Goal: Check status

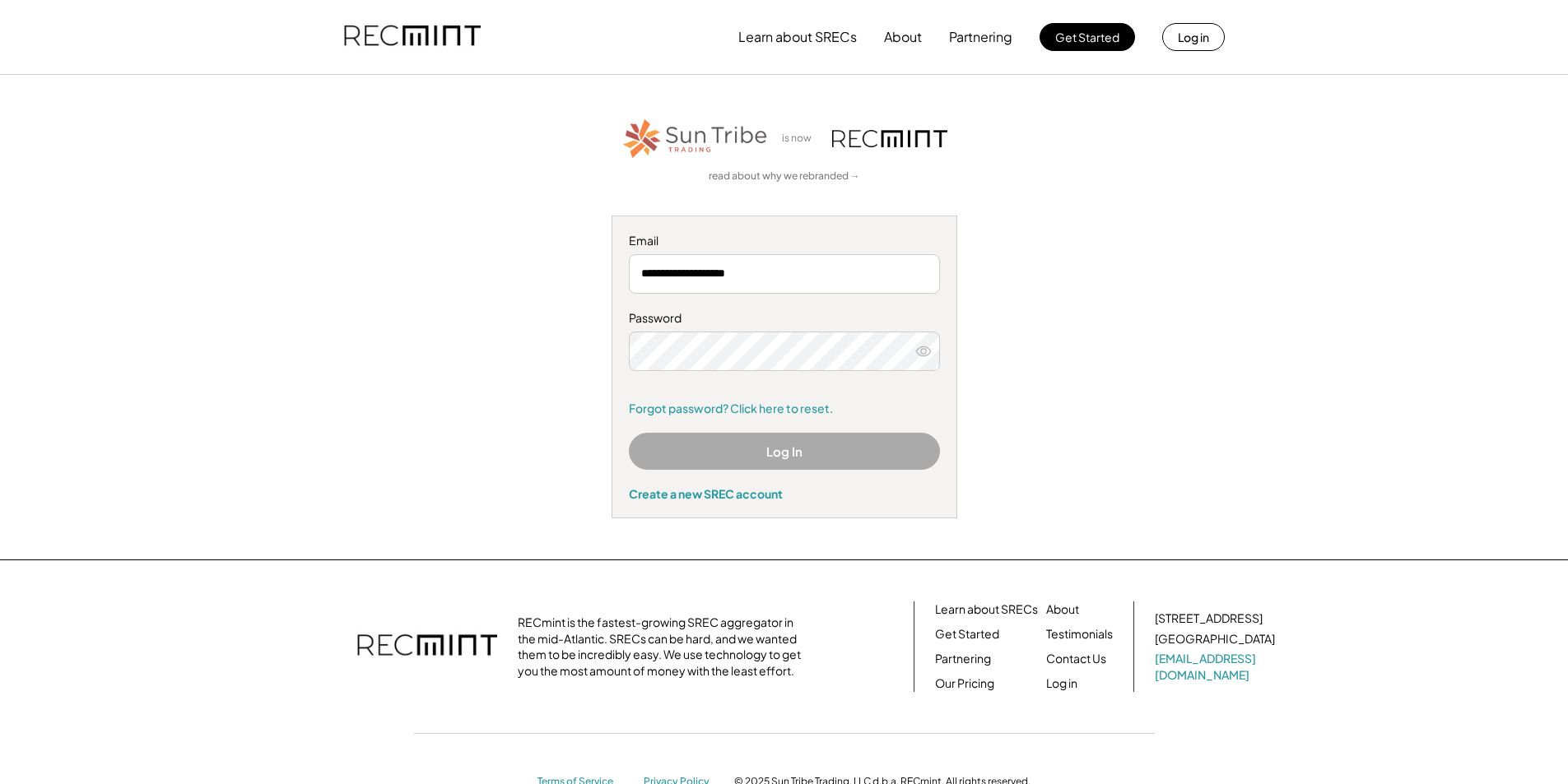
click at [768, 443] on button "Log In" at bounding box center [784, 451] width 312 height 37
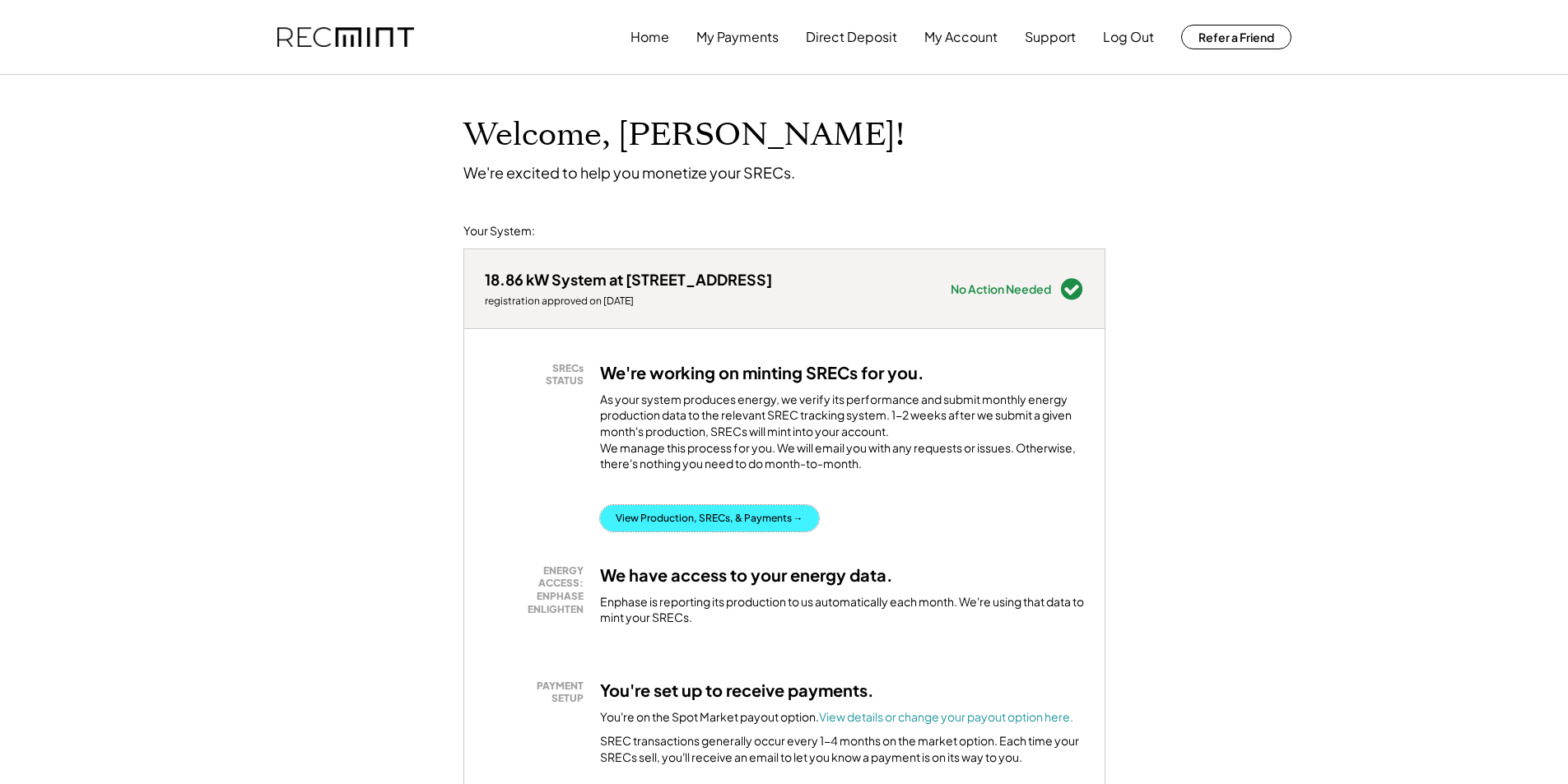
click at [756, 532] on button "View Production, SRECs, & Payments →" at bounding box center [709, 518] width 219 height 27
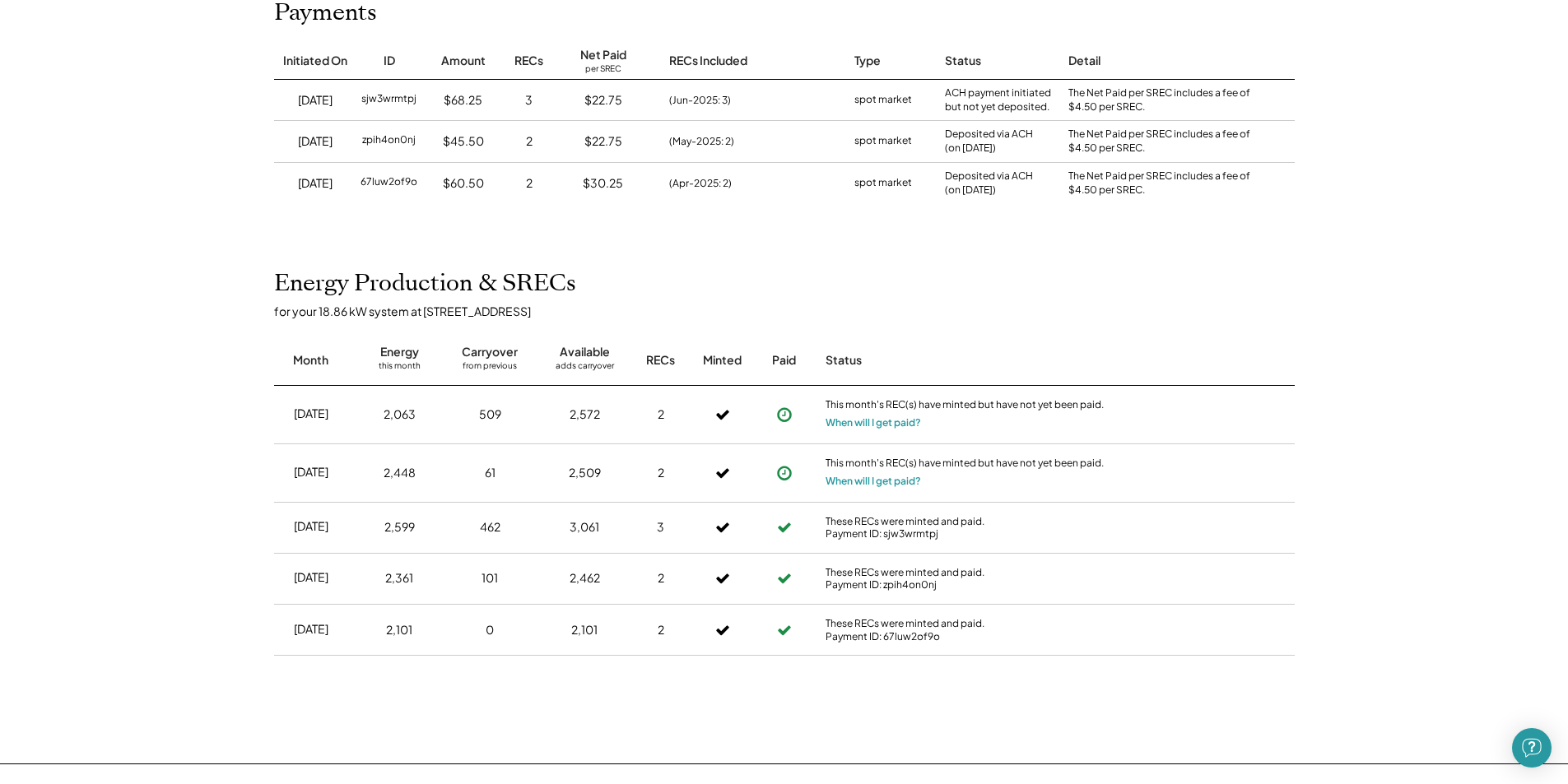
scroll to position [247, 0]
